Goal: Task Accomplishment & Management: Manage account settings

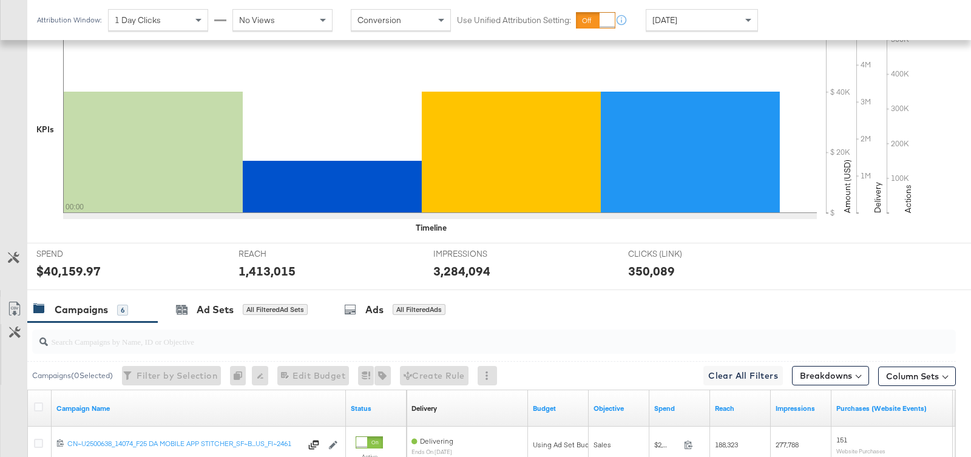
scroll to position [483, 0]
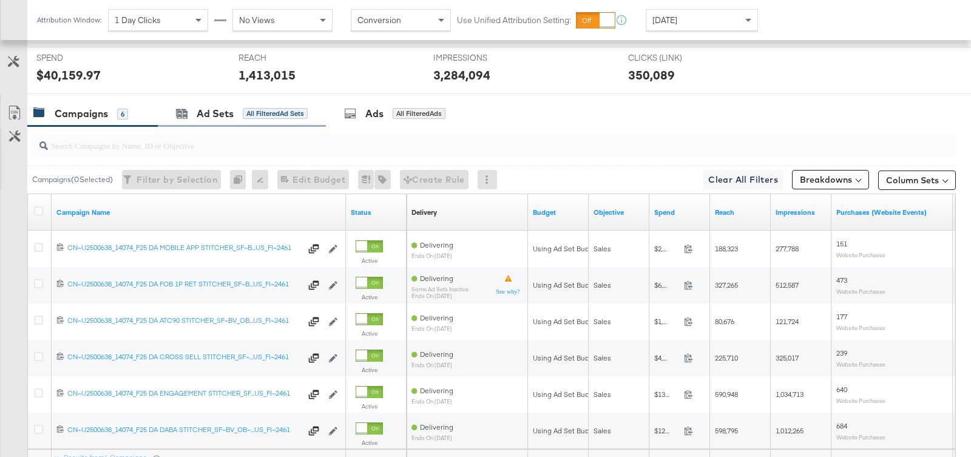
click at [277, 120] on div "Ad Sets All Filtered Ad Sets" at bounding box center [242, 114] width 168 height 26
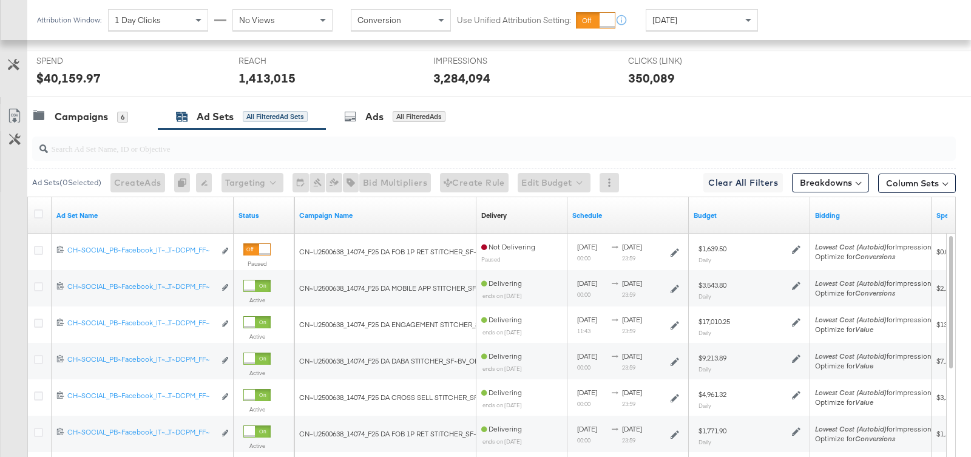
scroll to position [470, 0]
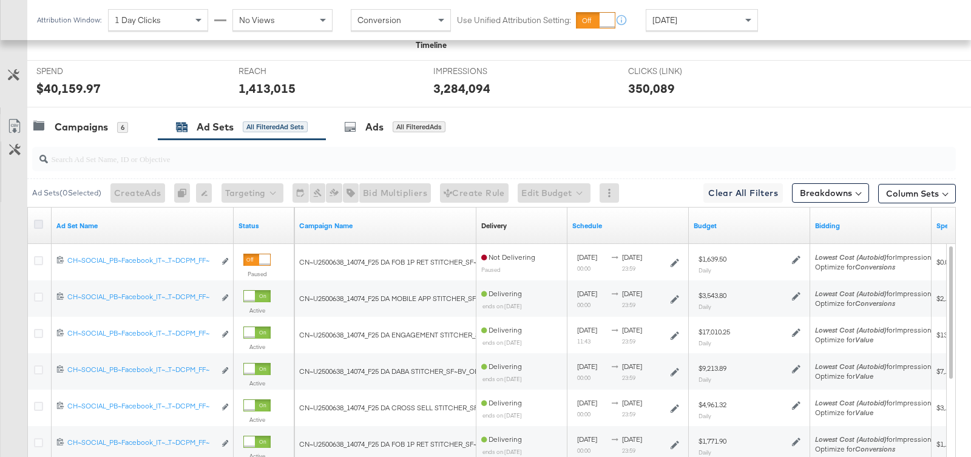
click at [41, 222] on icon at bounding box center [38, 224] width 9 height 9
click at [0, 0] on input "checkbox" at bounding box center [0, 0] width 0 height 0
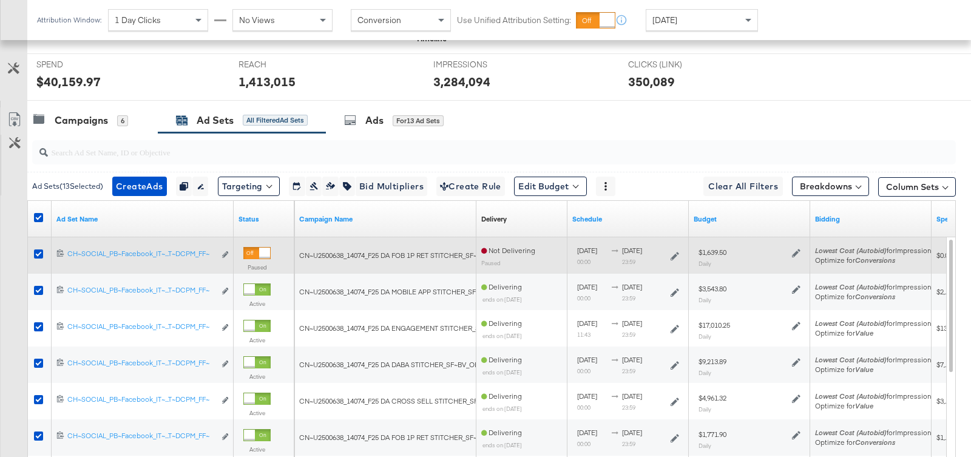
scroll to position [474, 0]
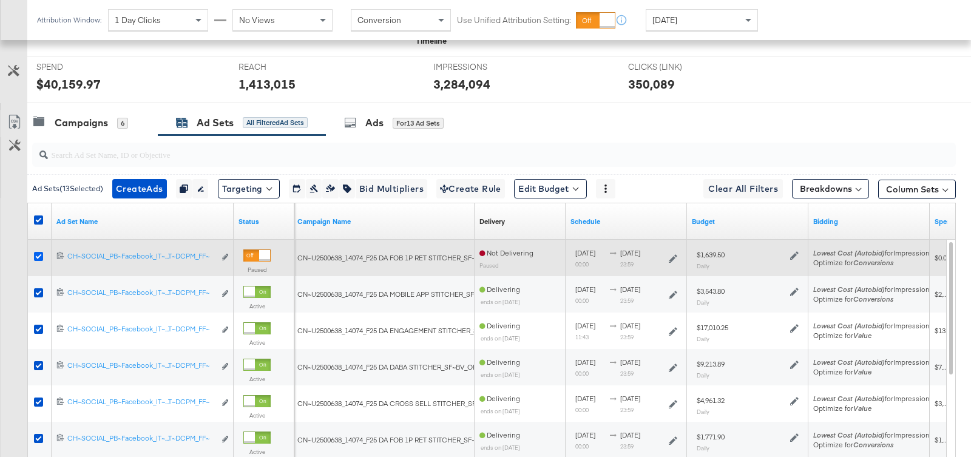
click at [41, 252] on icon at bounding box center [38, 256] width 9 height 9
click at [0, 0] on input "checkbox" at bounding box center [0, 0] width 0 height 0
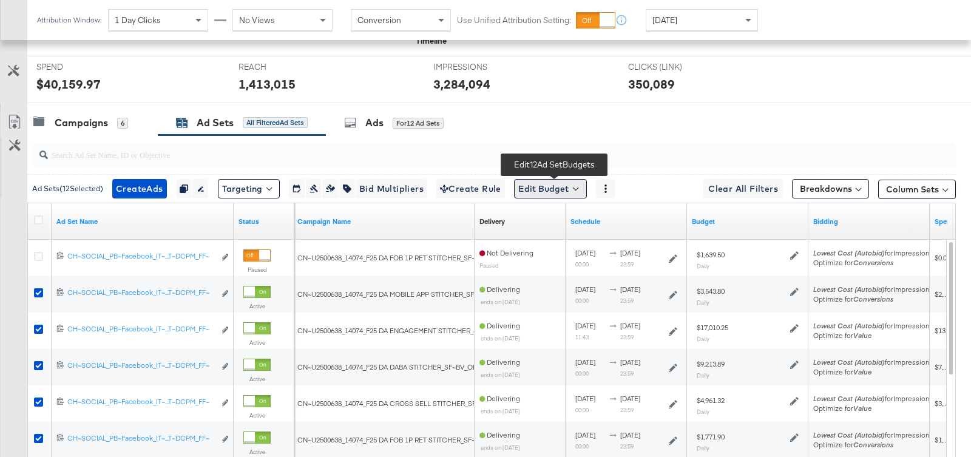
click at [562, 192] on button "Edit Budget" at bounding box center [550, 188] width 73 height 19
click at [559, 218] on span "Edit Ad Set Budget" at bounding box center [553, 220] width 69 height 16
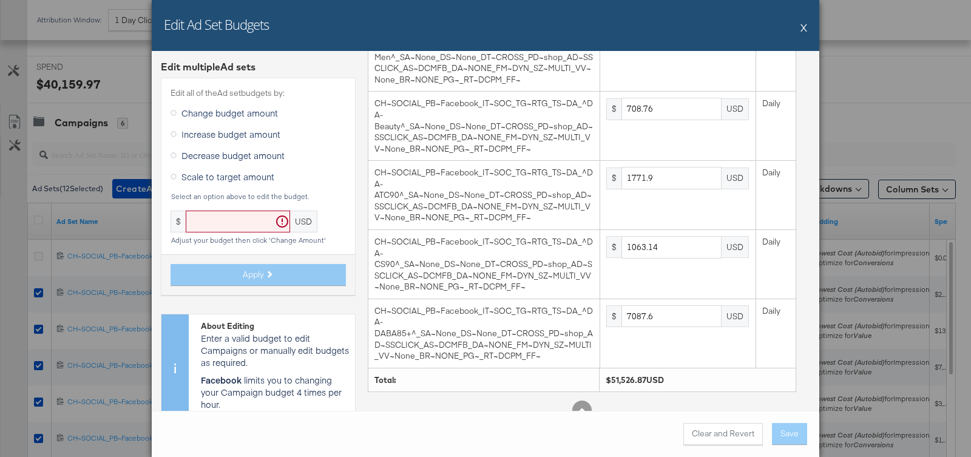
scroll to position [577, 0]
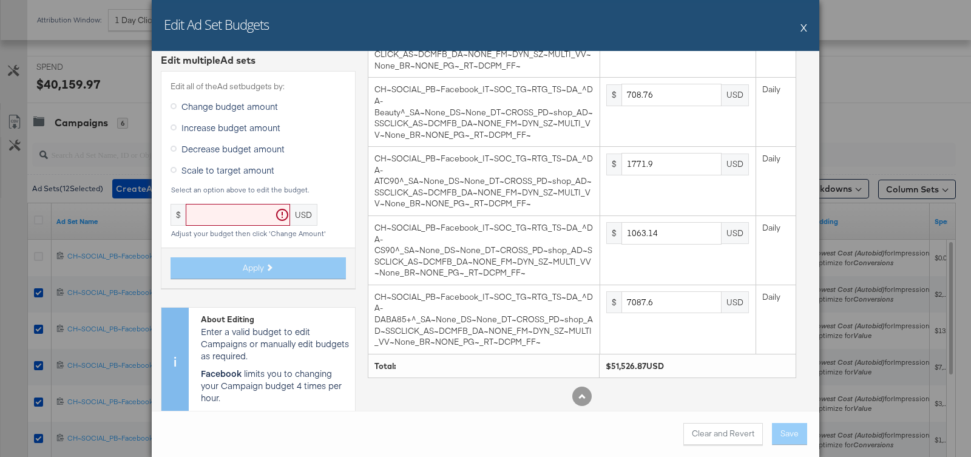
click at [175, 167] on icon at bounding box center [173, 170] width 6 height 6
click at [0, 0] on input "Scale to target amount" at bounding box center [0, 0] width 0 height 0
click at [206, 209] on input "text" at bounding box center [238, 215] width 104 height 22
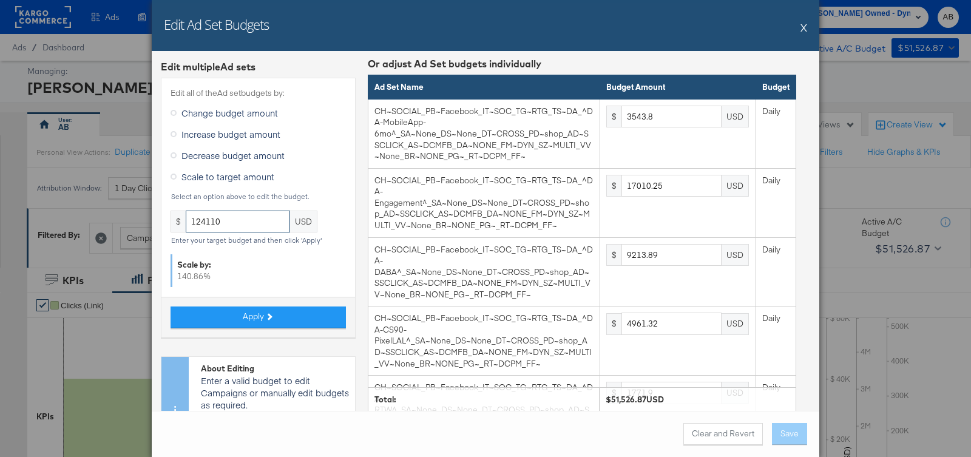
scroll to position [0, 0]
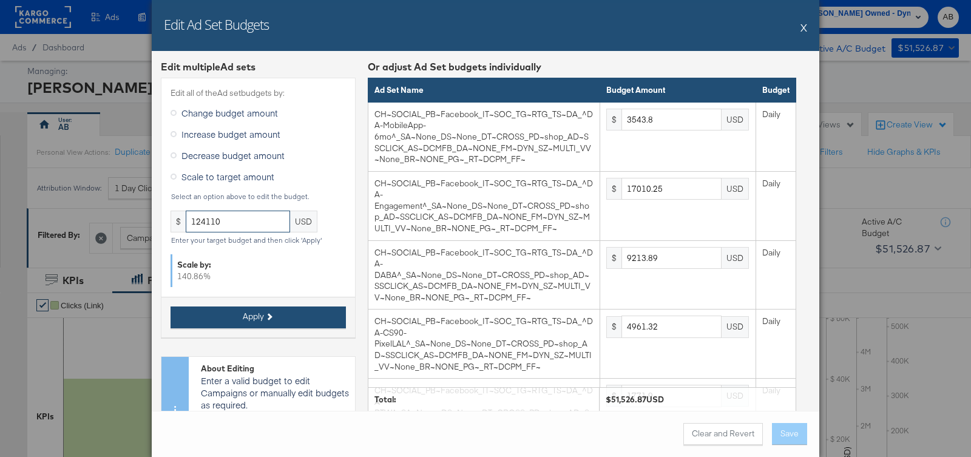
type input "124110"
click at [296, 317] on button "Apply" at bounding box center [257, 317] width 175 height 22
type input "8535.76"
type input "40971.67"
type input "22193"
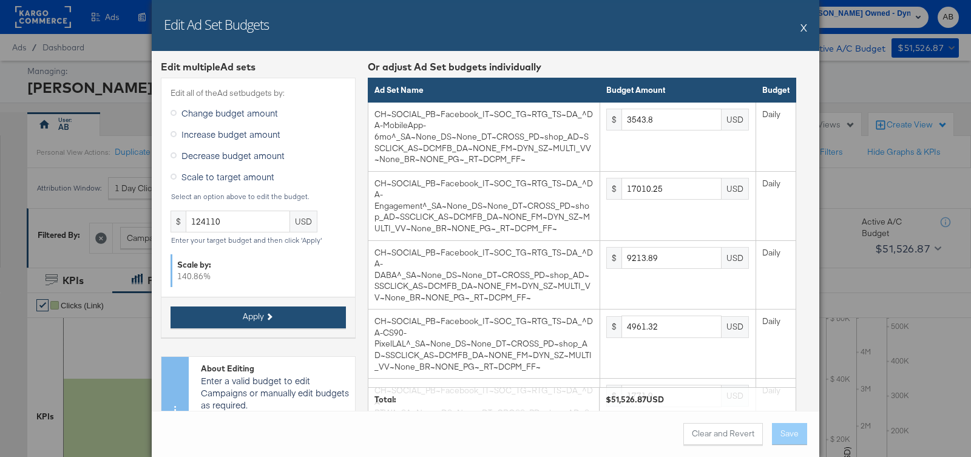
type input "11950.06"
type input "4267.88"
type input "5121.45"
type input "2048.57"
type input "3414.3"
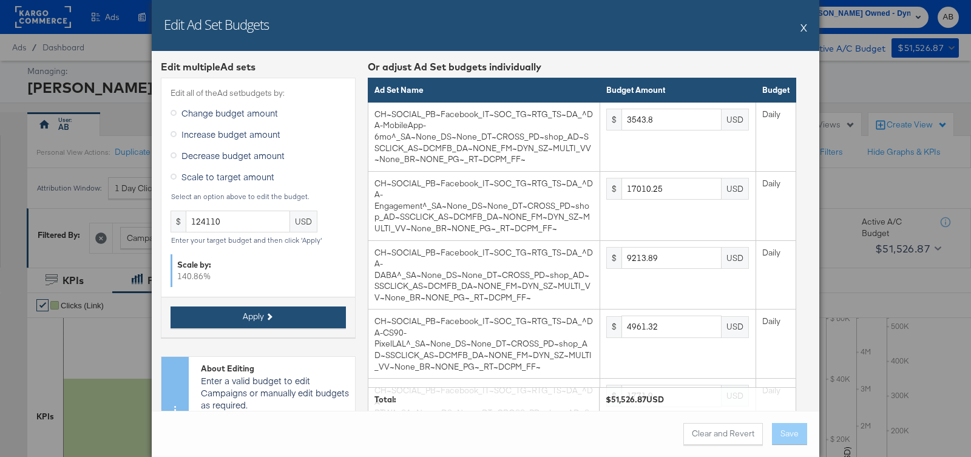
type input "1707.15"
type input "4267.88"
type input "2560.72"
type input "17071.52"
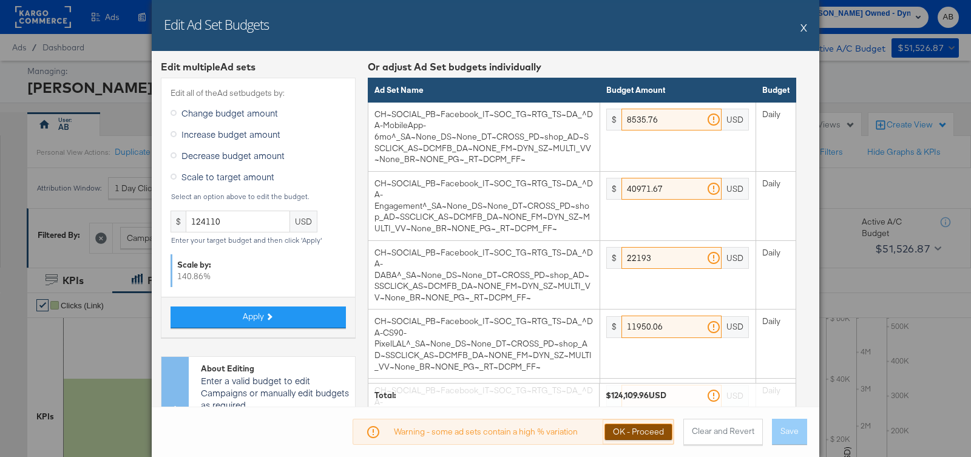
click at [625, 430] on button "OK - Proceed" at bounding box center [638, 431] width 68 height 16
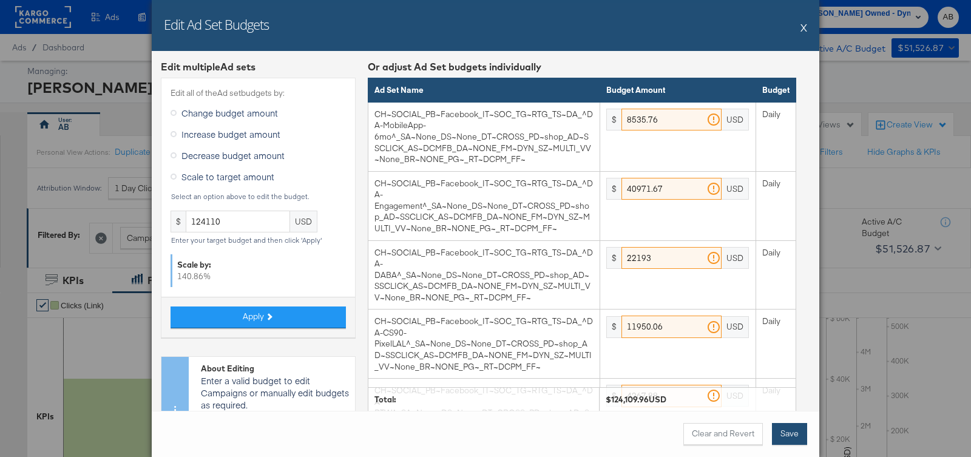
click at [784, 430] on button "Save" at bounding box center [789, 434] width 35 height 22
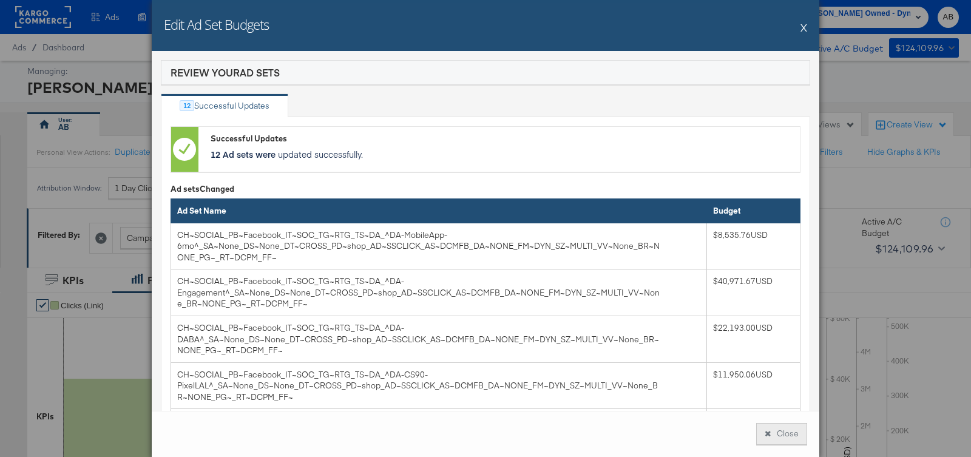
click at [783, 433] on button "Close" at bounding box center [781, 434] width 51 height 22
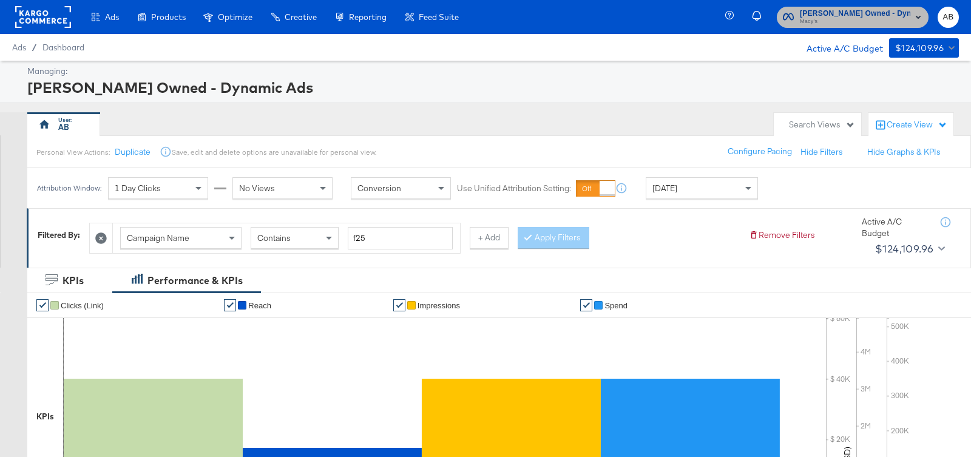
click at [867, 15] on span "Macy's Owned - Dynamic Ads" at bounding box center [855, 13] width 110 height 13
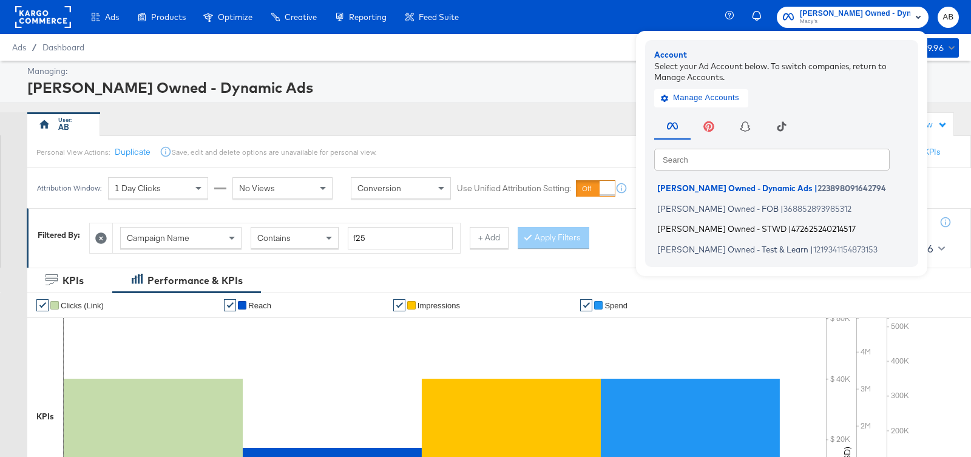
click at [745, 228] on span "[PERSON_NAME] Owned - STWD" at bounding box center [721, 229] width 129 height 10
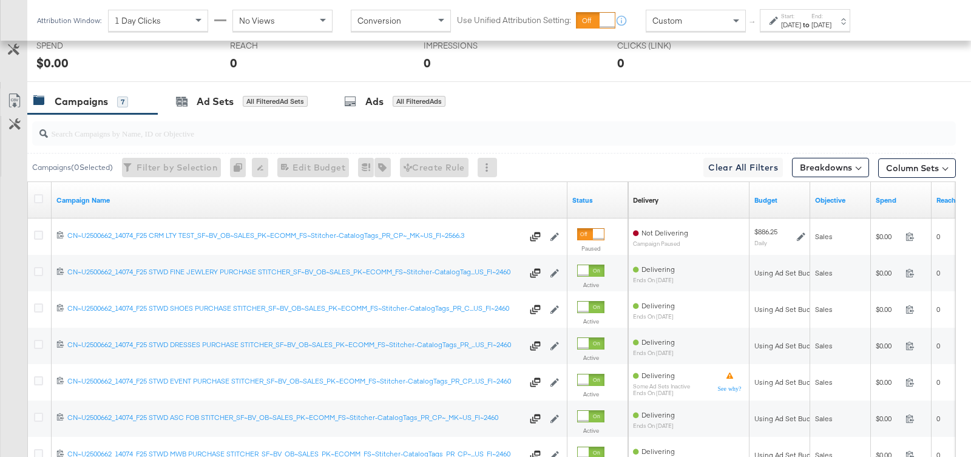
scroll to position [494, 0]
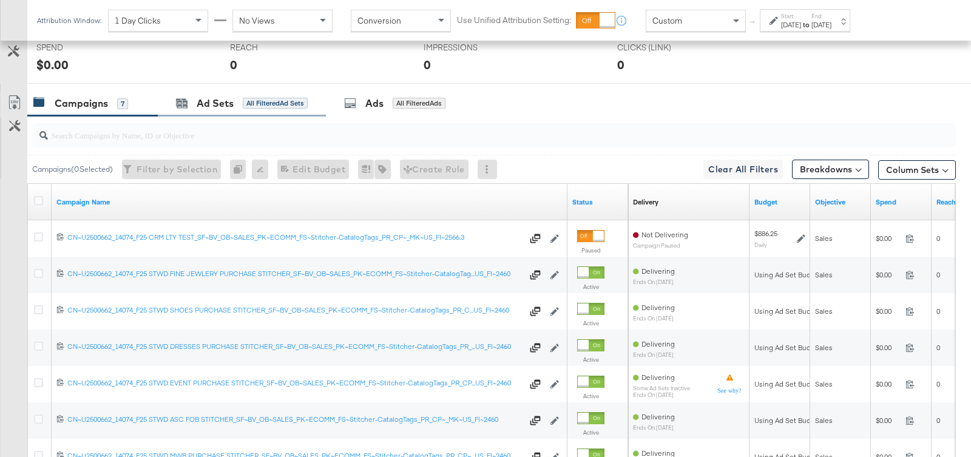
click at [235, 107] on div "Ad Sets All Filtered Ad Sets" at bounding box center [242, 103] width 168 height 26
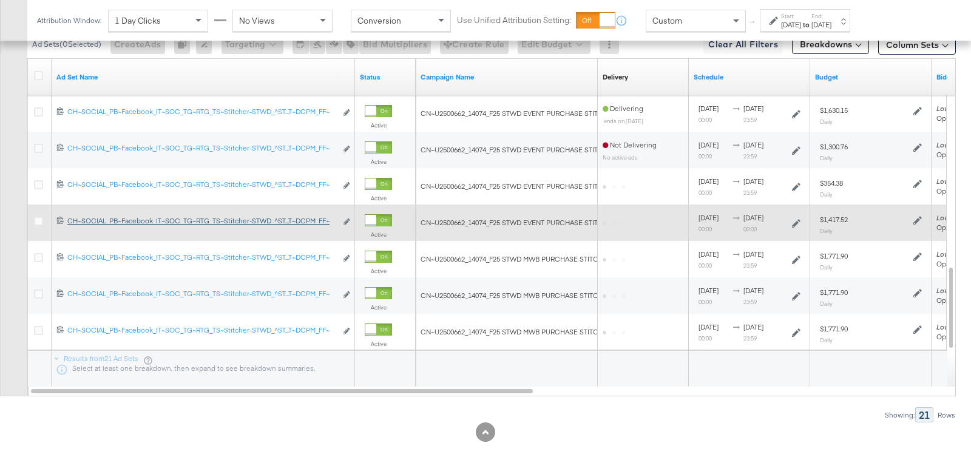
scroll to position [634, 0]
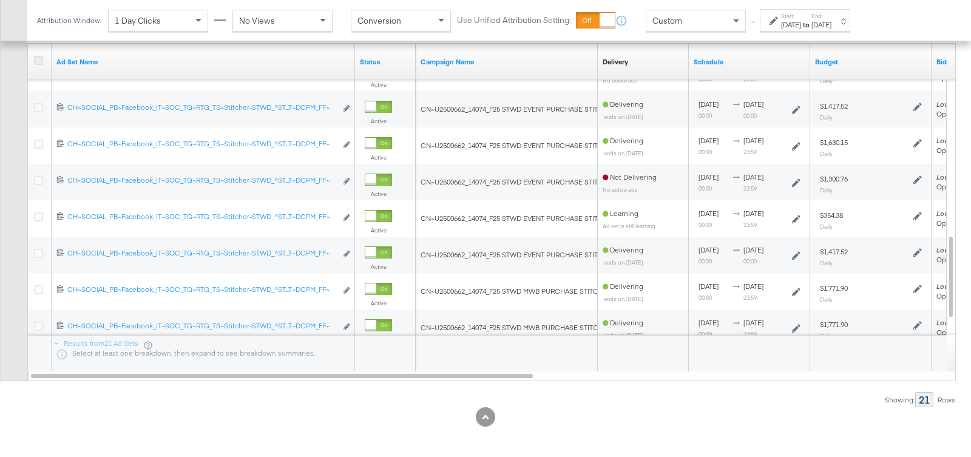
click at [41, 56] on icon at bounding box center [38, 60] width 9 height 9
click at [0, 0] on input "checkbox" at bounding box center [0, 0] width 0 height 0
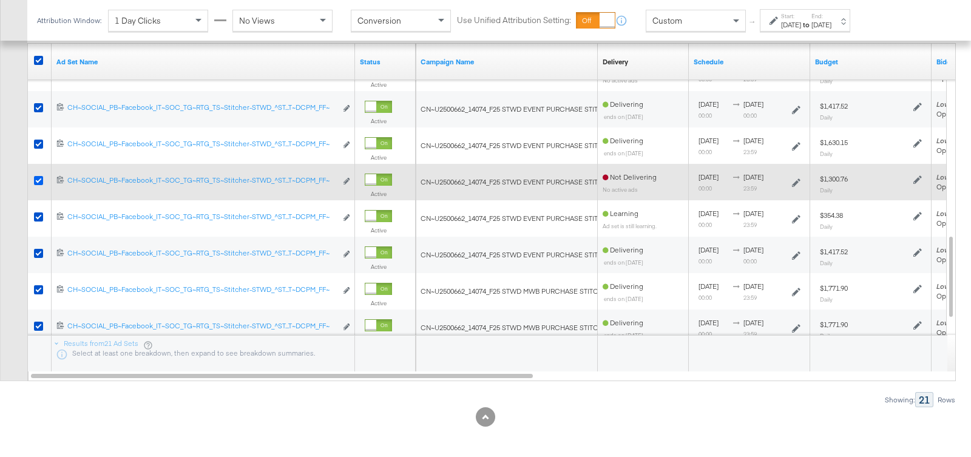
click at [38, 176] on icon at bounding box center [38, 180] width 9 height 9
click at [0, 0] on input "checkbox" at bounding box center [0, 0] width 0 height 0
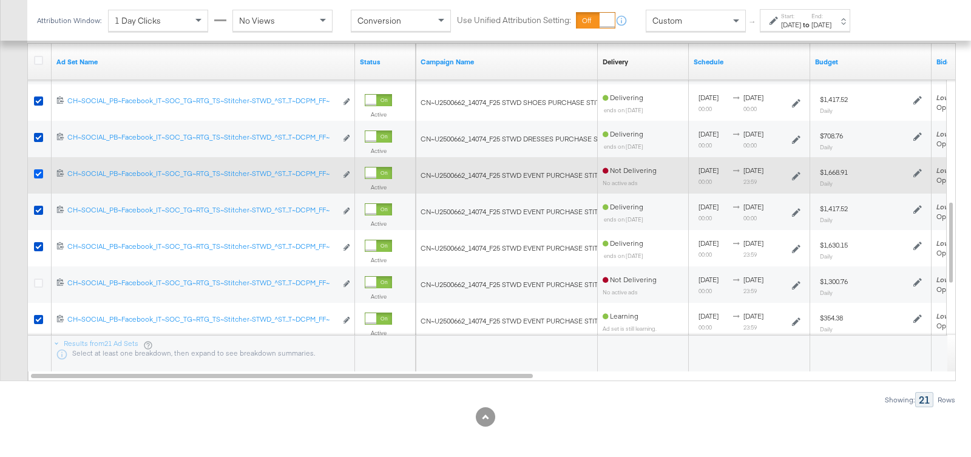
click at [39, 169] on icon at bounding box center [38, 173] width 9 height 9
click at [0, 0] on input "checkbox" at bounding box center [0, 0] width 0 height 0
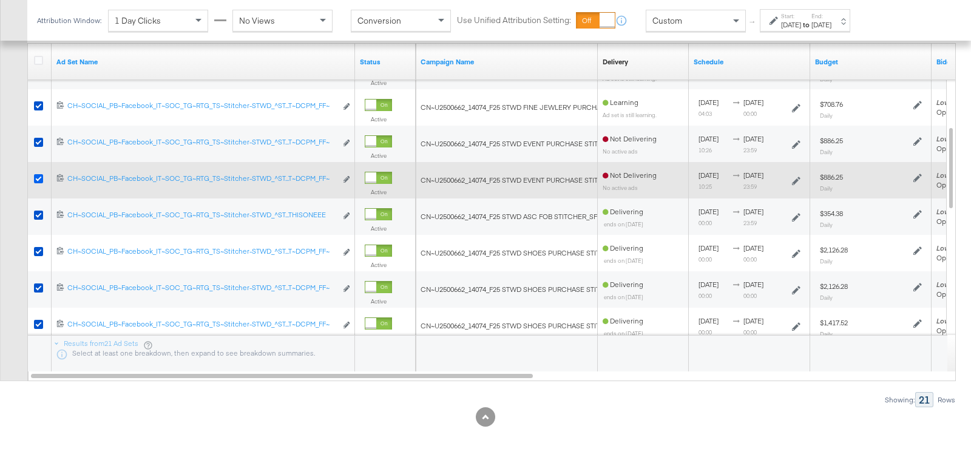
click at [35, 174] on icon at bounding box center [38, 178] width 9 height 9
click at [0, 0] on input "checkbox" at bounding box center [0, 0] width 0 height 0
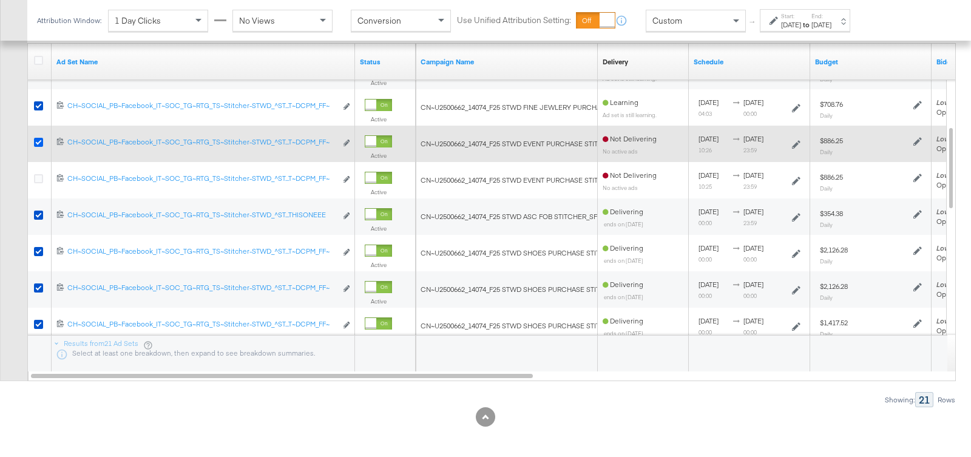
click at [38, 138] on icon at bounding box center [38, 142] width 9 height 9
click at [0, 0] on input "checkbox" at bounding box center [0, 0] width 0 height 0
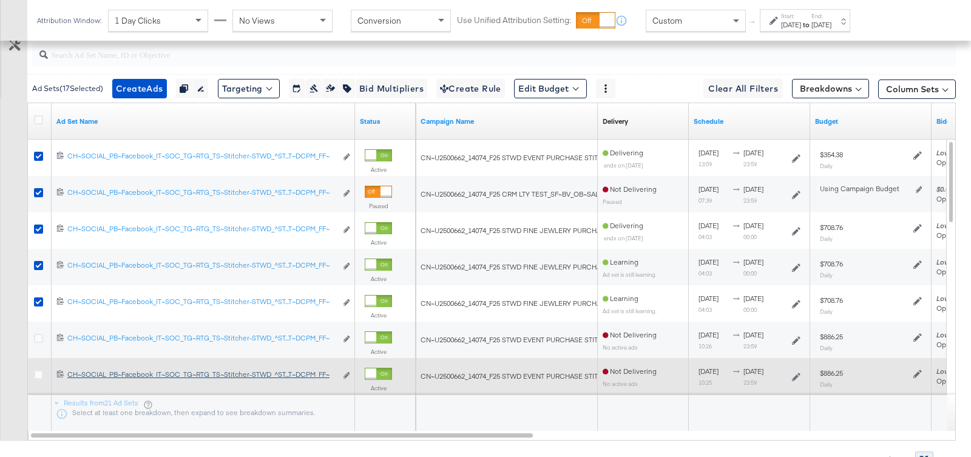
scroll to position [568, 0]
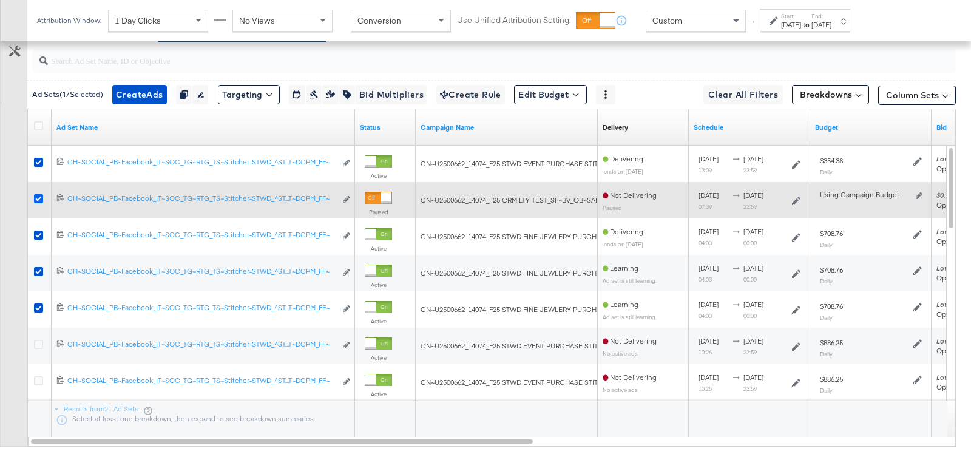
click at [36, 194] on icon at bounding box center [38, 198] width 9 height 9
click at [0, 0] on input "checkbox" at bounding box center [0, 0] width 0 height 0
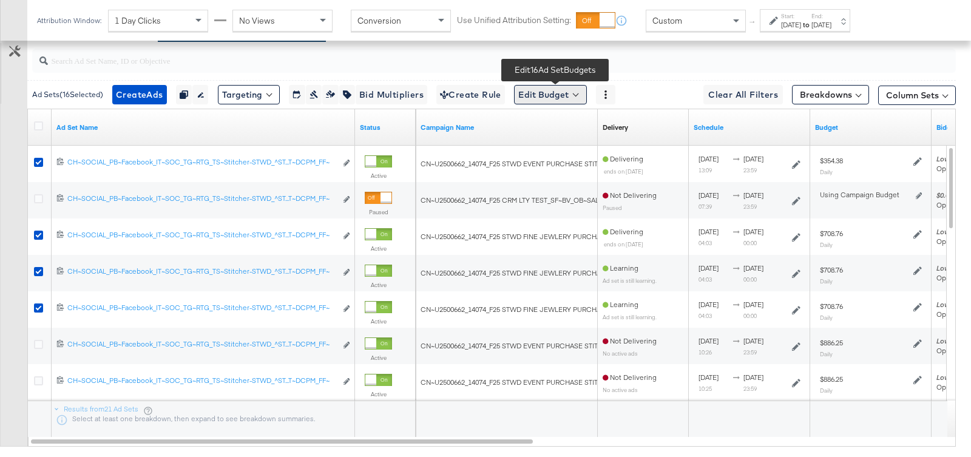
click at [565, 94] on button "Edit Budget" at bounding box center [550, 94] width 73 height 19
click at [560, 128] on span "Edit Ad Set Budget" at bounding box center [553, 126] width 69 height 16
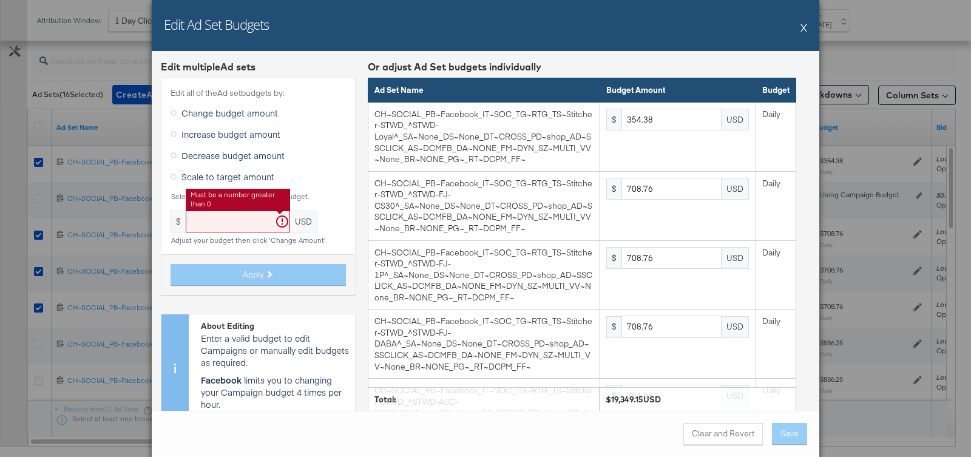
click at [227, 229] on input "text" at bounding box center [238, 222] width 104 height 22
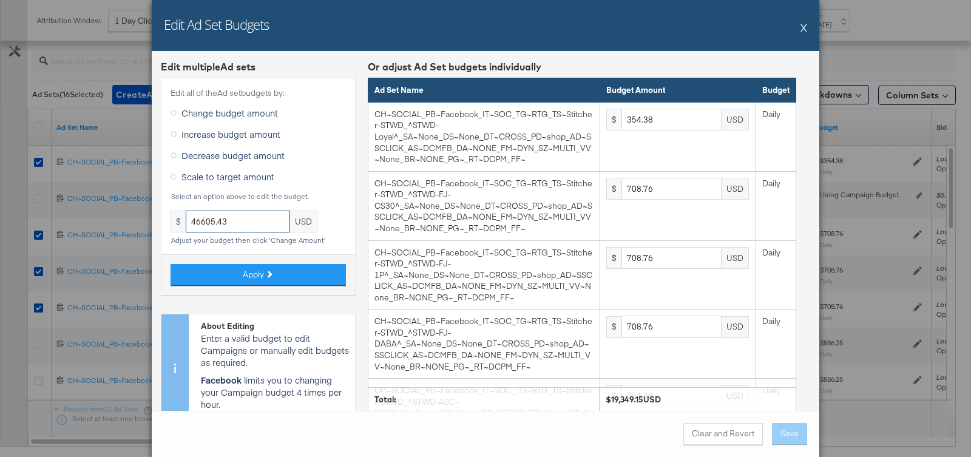
type input "46605.43"
click at [227, 172] on span "Scale to target amount" at bounding box center [227, 176] width 93 height 12
click at [0, 0] on input "Scale to target amount" at bounding box center [0, 0] width 0 height 0
click at [231, 224] on input "text" at bounding box center [238, 222] width 104 height 22
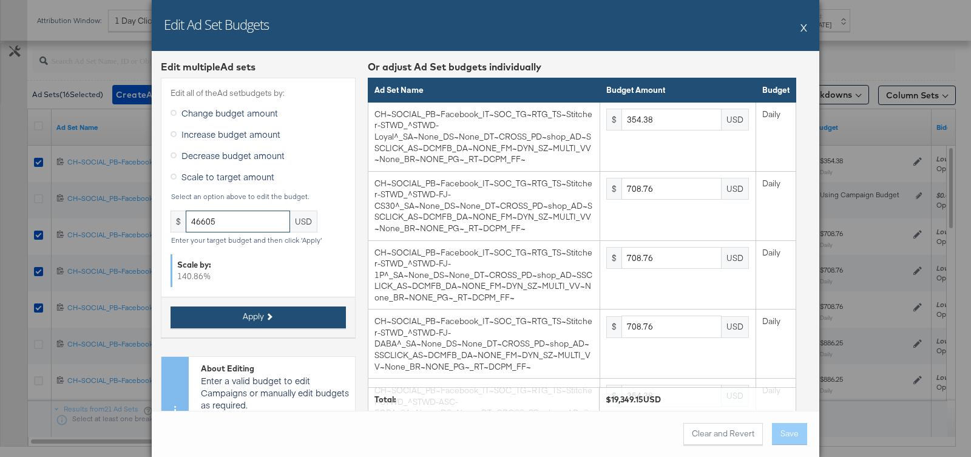
type input "46605"
click at [241, 314] on button "Apply" at bounding box center [257, 317] width 175 height 22
type input "853.57"
type input "1707.14"
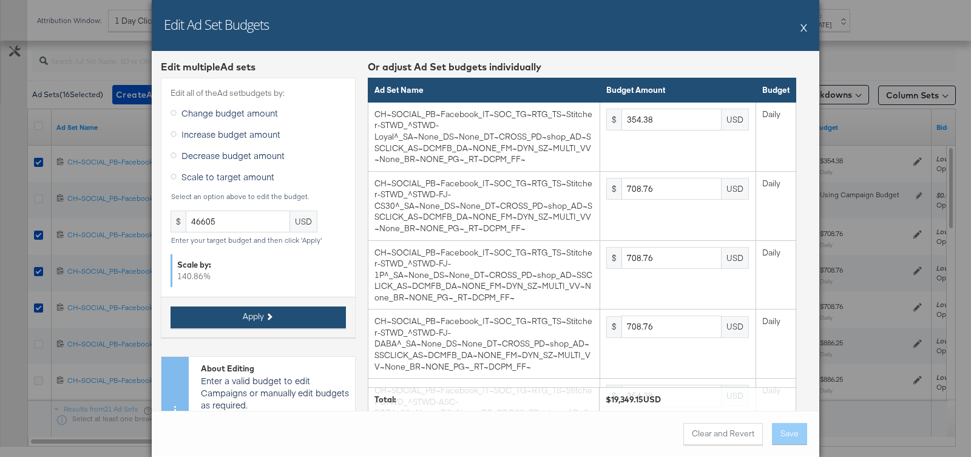
type input "1707.14"
type input "853.57"
type input "5121.42"
type input "3414.28"
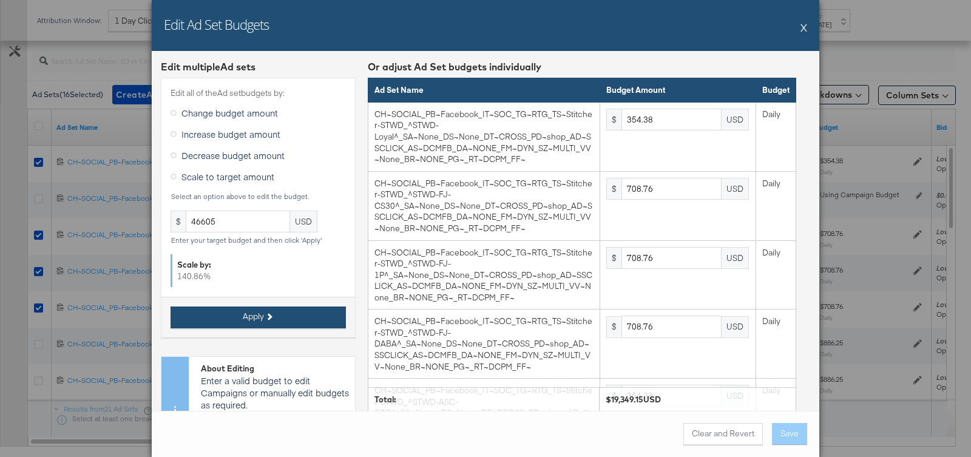
type input "1707.14"
type input "3414.28"
type input "3926.43"
type input "853.57"
type input "3414.28"
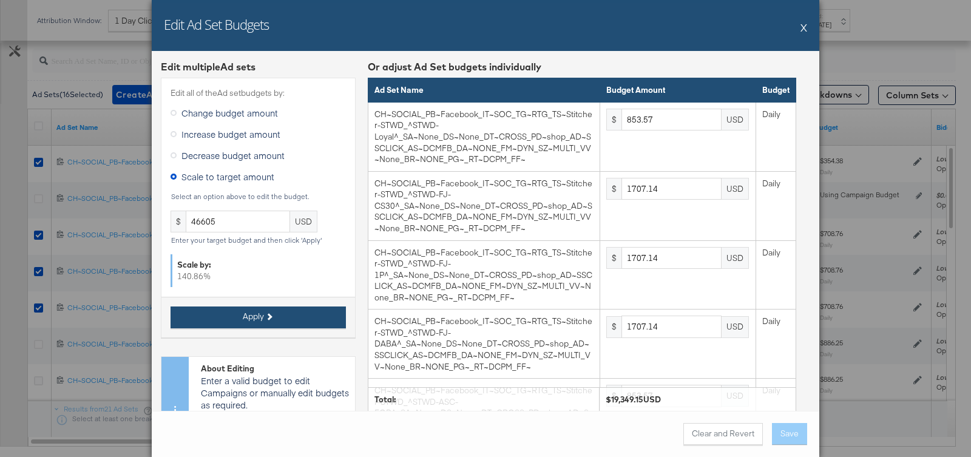
type input "4267.85"
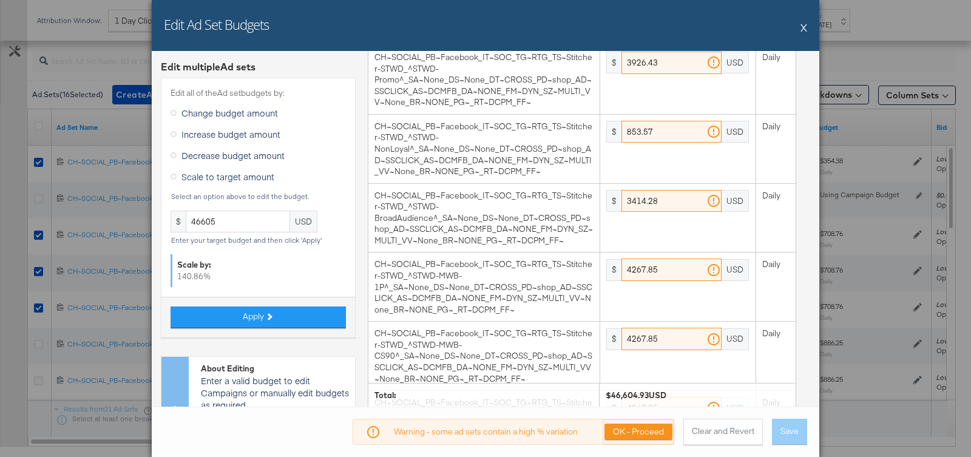
scroll to position [856, 0]
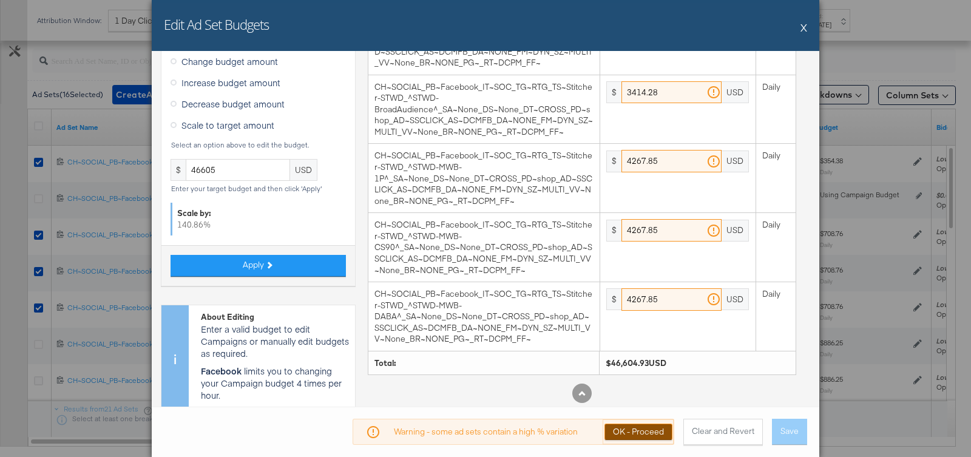
click at [640, 430] on button "OK - Proceed" at bounding box center [638, 431] width 68 height 16
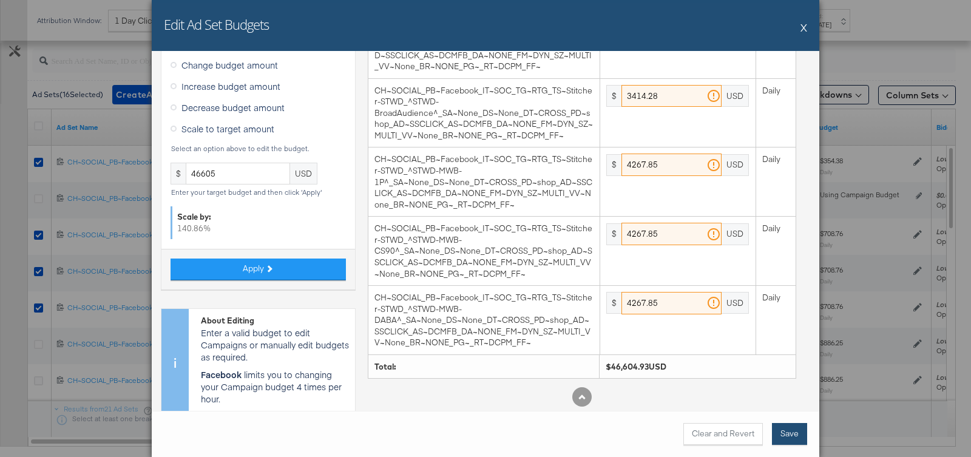
click at [789, 434] on button "Save" at bounding box center [789, 434] width 35 height 22
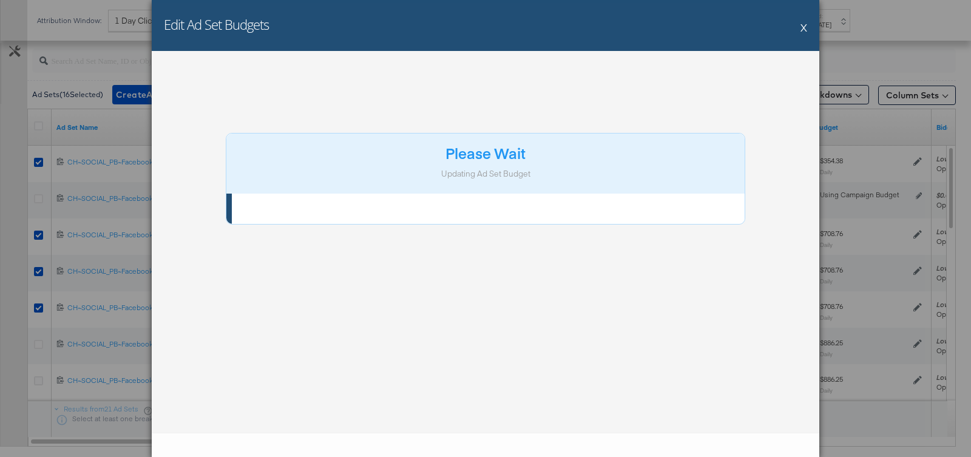
scroll to position [0, 0]
